Goal: Task Accomplishment & Management: Manage account settings

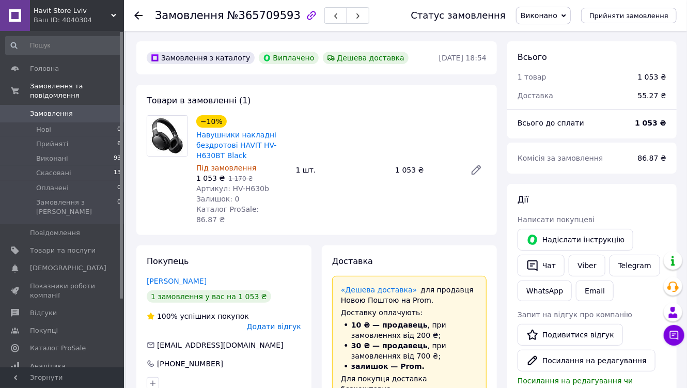
scroll to position [95, 0]
click at [214, 147] on link "Навушники накладні бездротові HAVIT HV-H630BT Black" at bounding box center [236, 145] width 80 height 29
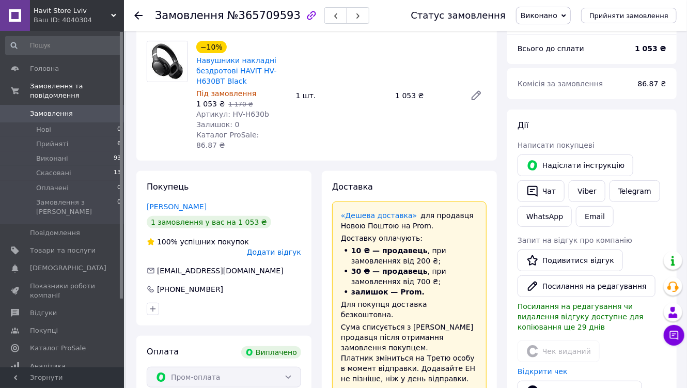
scroll to position [124, 0]
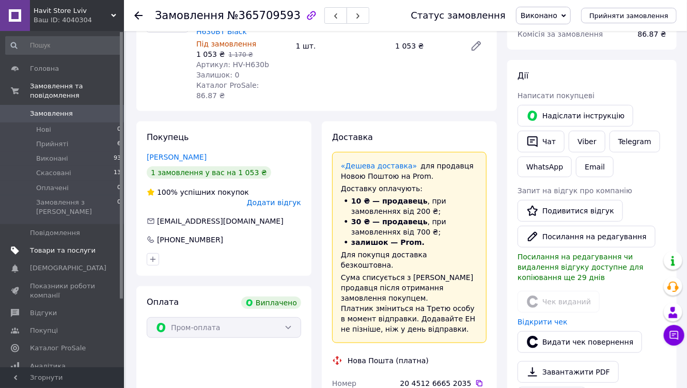
click at [51, 246] on span "Товари та послуги" at bounding box center [63, 250] width 66 height 9
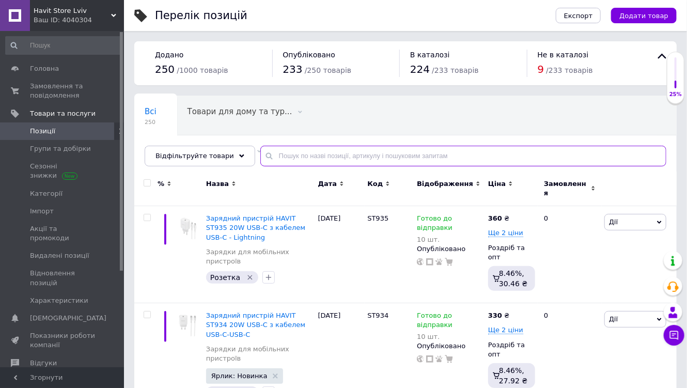
click at [355, 155] on input "text" at bounding box center [463, 156] width 406 height 21
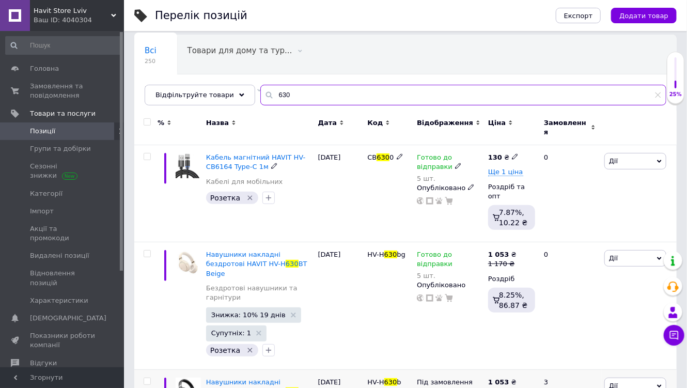
scroll to position [207, 0]
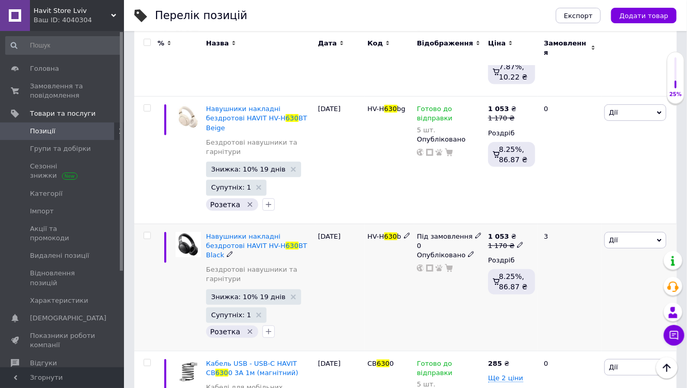
type input "630"
click at [475, 232] on icon at bounding box center [478, 235] width 6 height 6
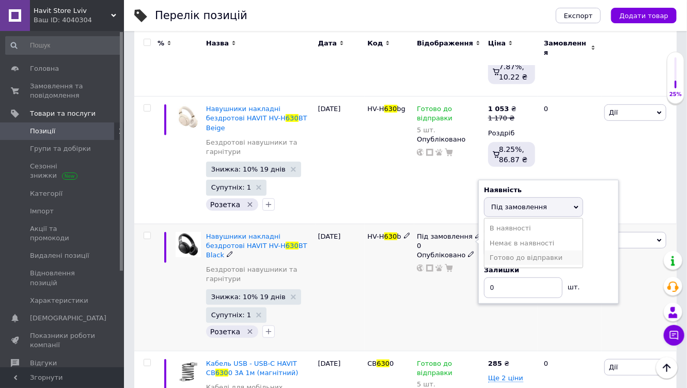
click at [531, 250] on li "Готово до відправки" at bounding box center [533, 257] width 98 height 14
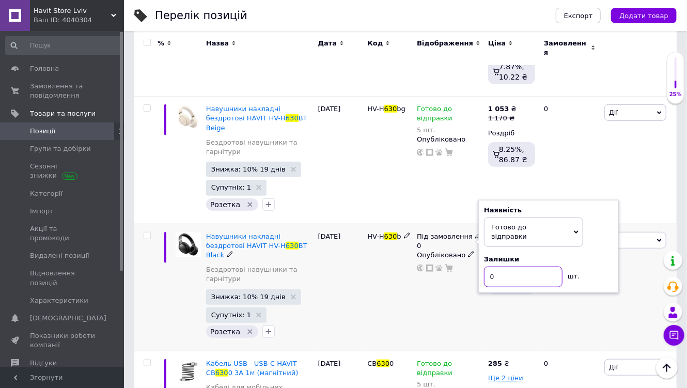
click at [532, 266] on input "0" at bounding box center [523, 276] width 79 height 21
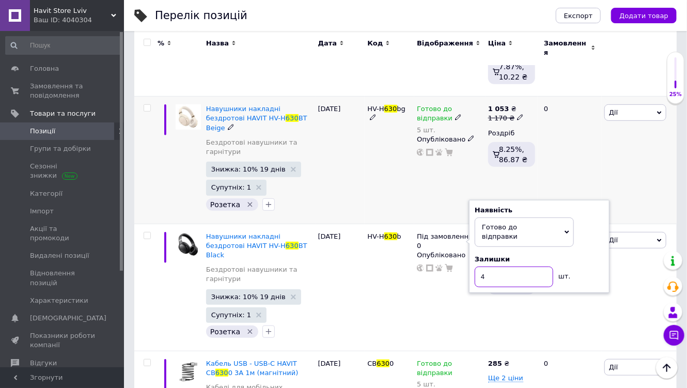
type input "4"
click at [572, 134] on div "0" at bounding box center [570, 160] width 64 height 127
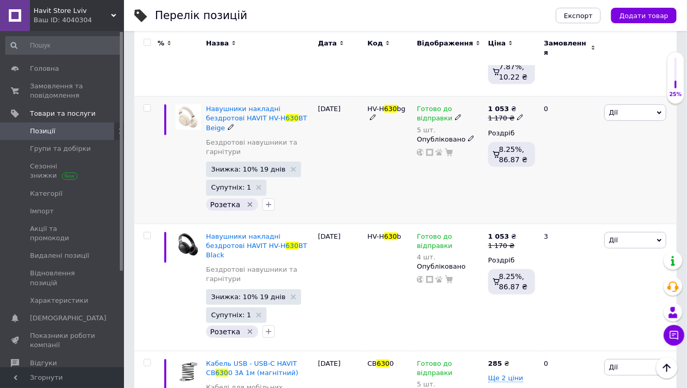
click at [517, 114] on icon at bounding box center [520, 117] width 6 height 6
click at [455, 114] on icon at bounding box center [458, 117] width 6 height 6
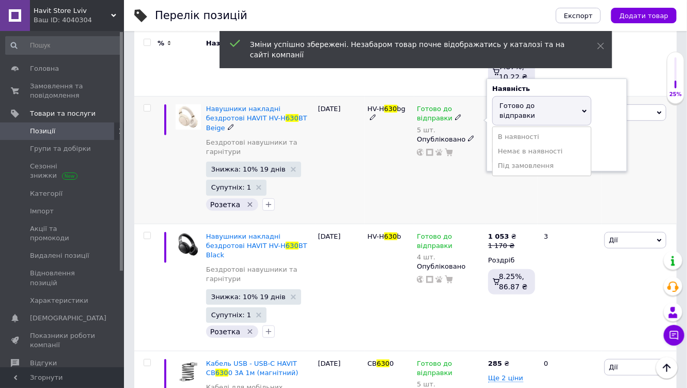
click at [603, 133] on div "Залишки 5 шт." at bounding box center [556, 149] width 129 height 33
drag, startPoint x: 525, startPoint y: 130, endPoint x: 344, endPoint y: 107, distance: 182.1
click at [476, 133] on div "Готово до відправки 5 шт. Наявність [PERSON_NAME] до відправки В наявності Нема…" at bounding box center [450, 130] width 66 height 52
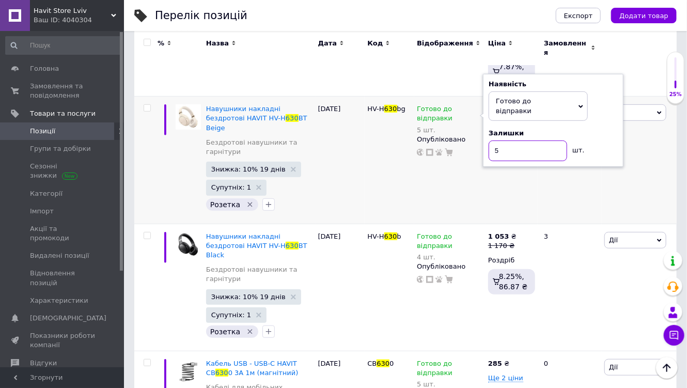
type input "7"
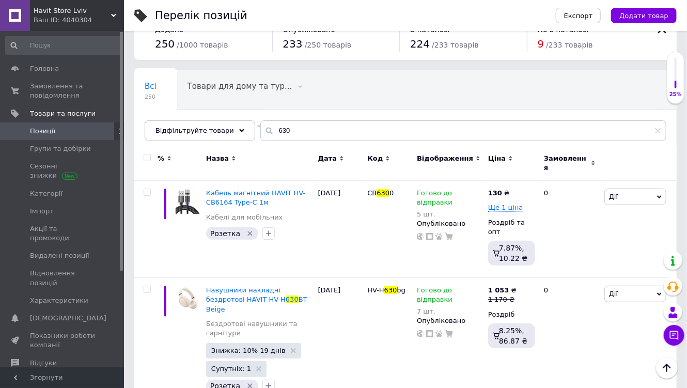
scroll to position [10, 0]
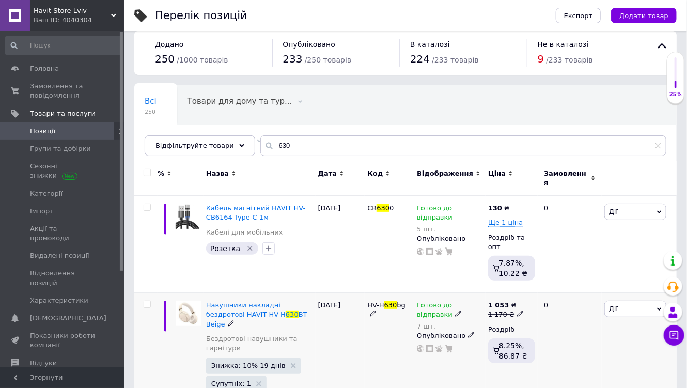
click at [518, 311] on use at bounding box center [520, 314] width 6 height 6
click at [517, 310] on icon at bounding box center [520, 313] width 6 height 6
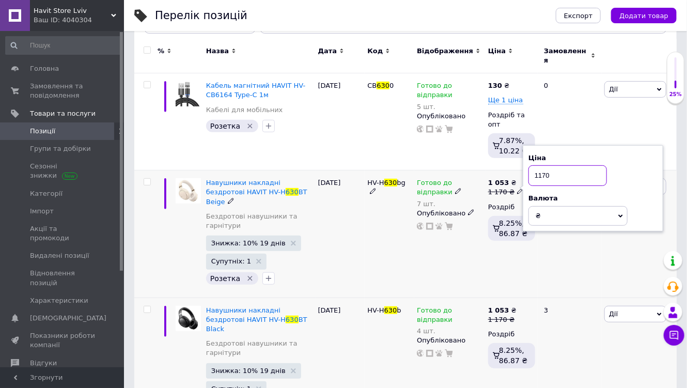
scroll to position [134, 0]
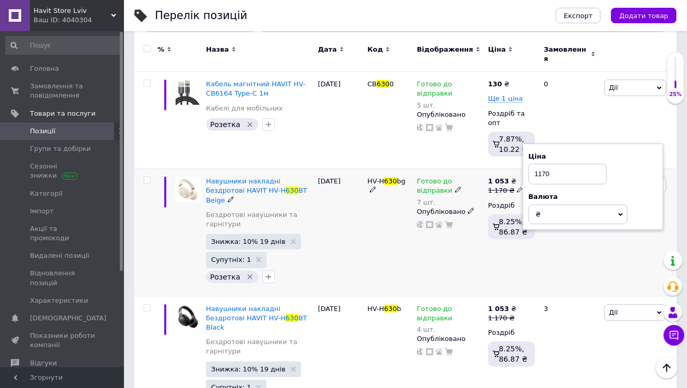
click at [559, 252] on div "0" at bounding box center [570, 232] width 64 height 127
